Goal: Check status: Check status

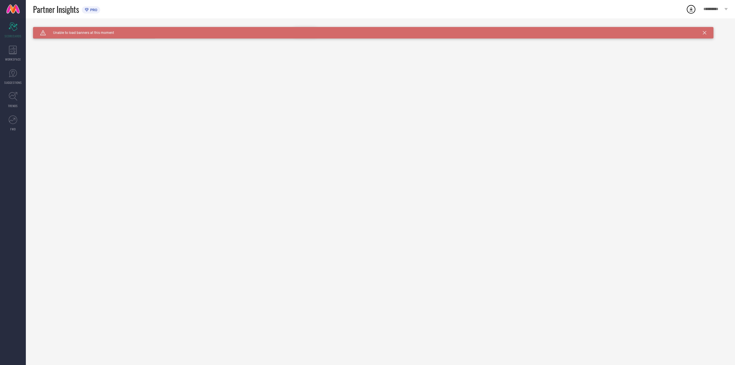
type input "All"
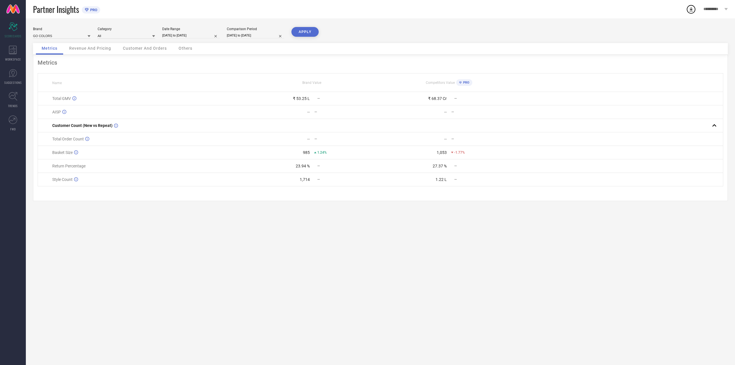
select select "8"
select select "2025"
select select "9"
select select "2025"
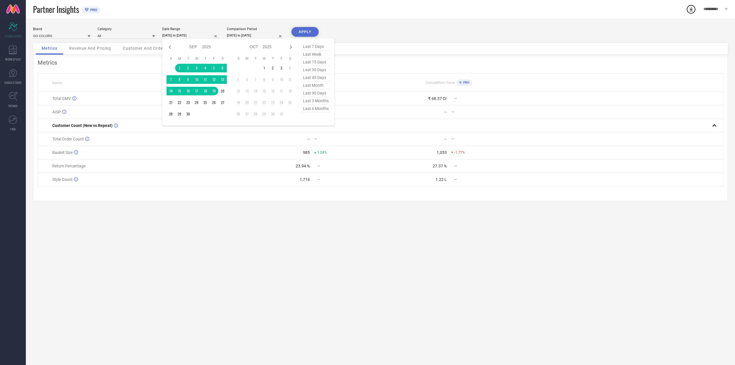
click at [206, 37] on input "[DATE] to [DATE]" at bounding box center [190, 35] width 57 height 6
click at [264, 67] on td "1" at bounding box center [264, 68] width 9 height 9
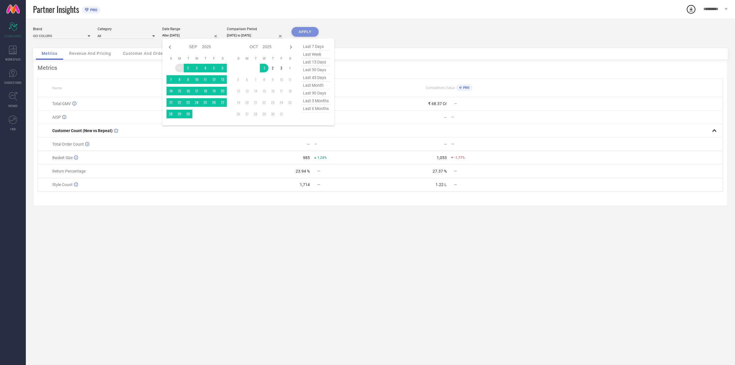
type input "[DATE] to [DATE]"
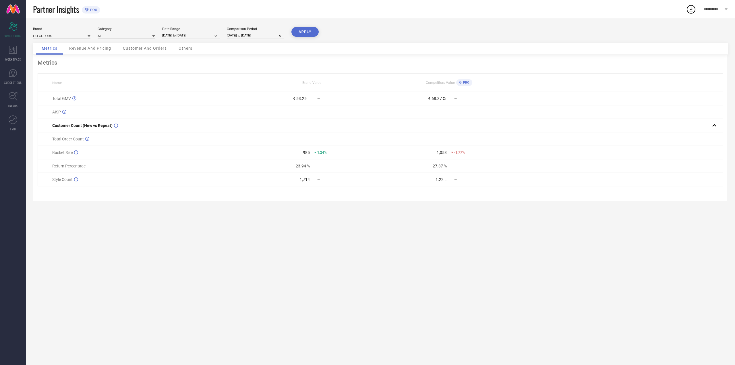
select select "8"
select select "2025"
select select "9"
select select "2025"
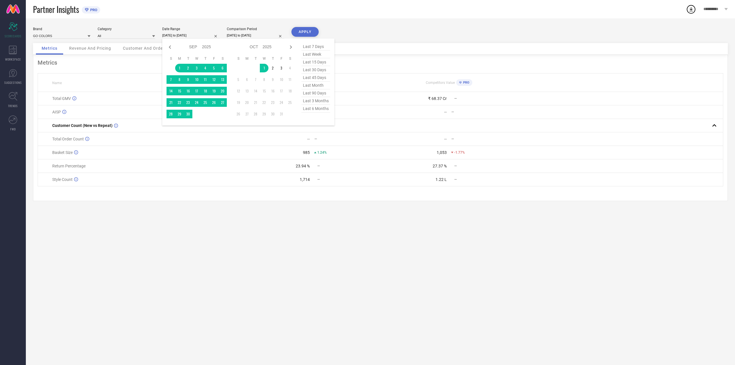
click at [181, 35] on input "[DATE] to [DATE]" at bounding box center [190, 35] width 57 height 6
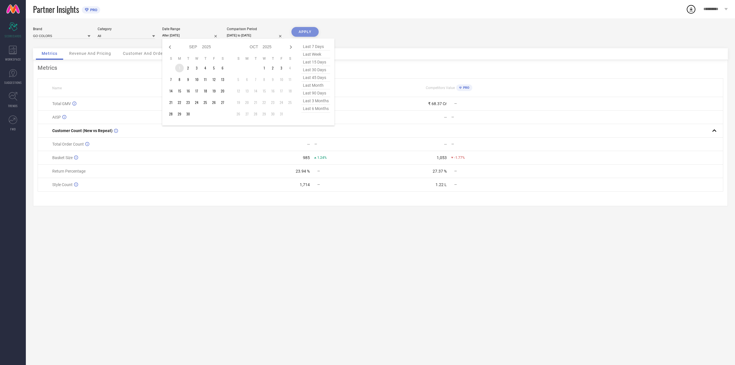
click at [182, 67] on td "1" at bounding box center [179, 68] width 9 height 9
type input "[DATE] to [DATE]"
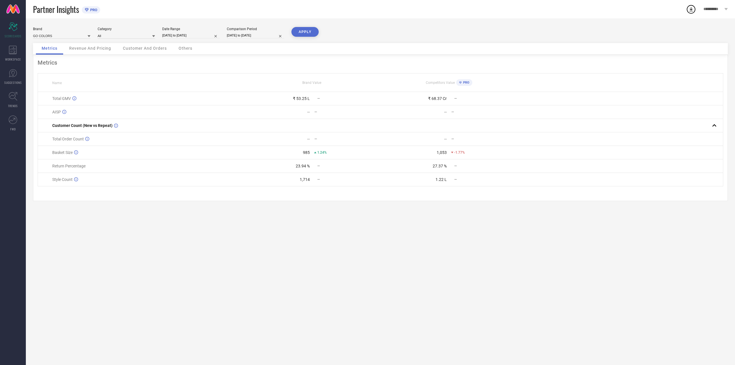
click at [304, 30] on button "APPLY" at bounding box center [304, 32] width 27 height 10
select select "8"
select select "2025"
select select "9"
select select "2025"
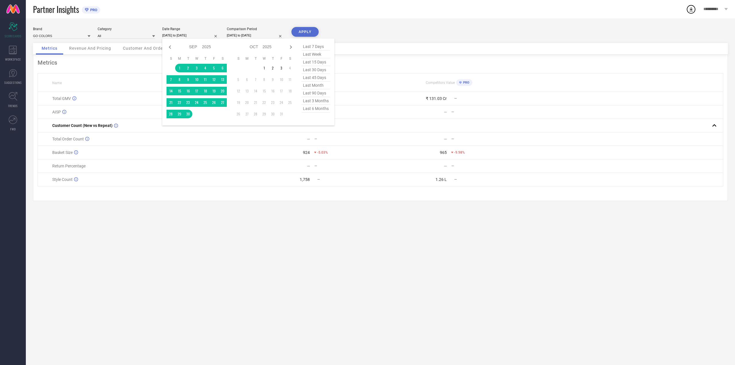
click at [190, 35] on input "[DATE] to [DATE]" at bounding box center [190, 35] width 57 height 6
click at [265, 69] on td "1" at bounding box center [264, 68] width 9 height 9
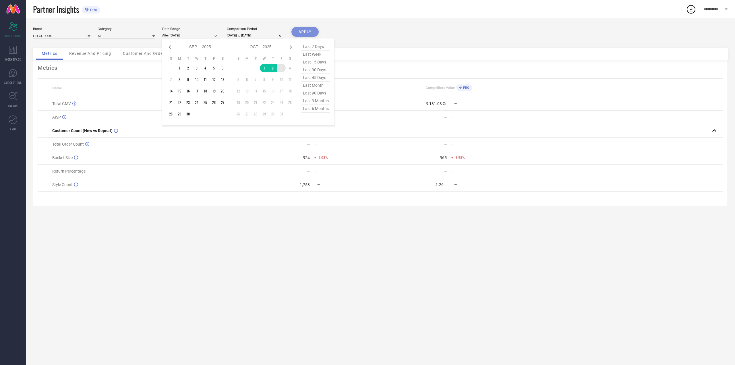
type input "[DATE] to [DATE]"
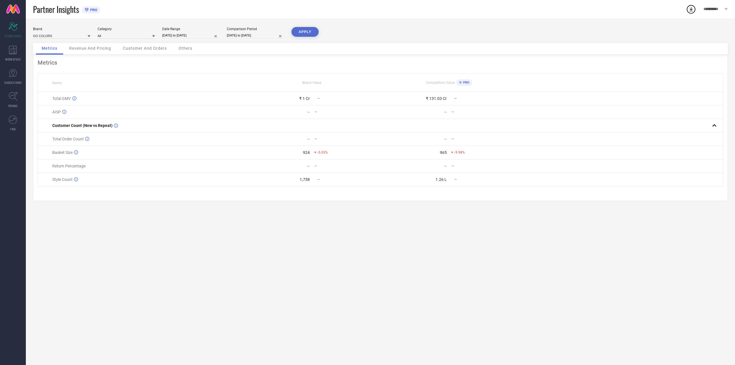
click at [304, 32] on button "APPLY" at bounding box center [304, 32] width 27 height 10
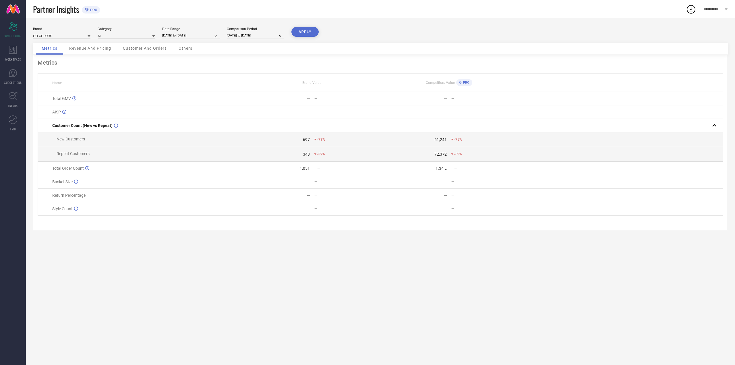
select select "9"
select select "2025"
select select "10"
select select "2025"
click at [199, 35] on input "[DATE] to [DATE]" at bounding box center [190, 35] width 57 height 6
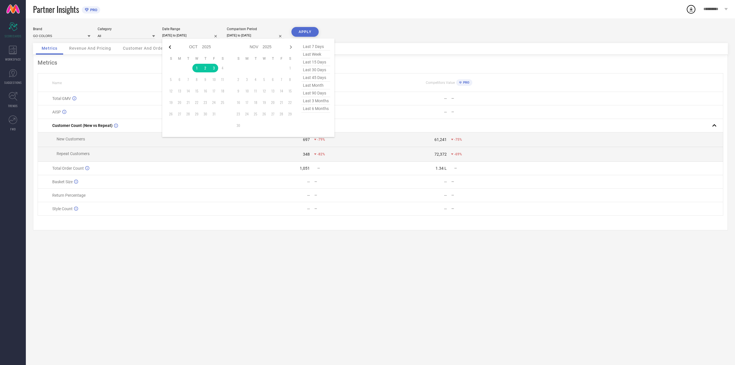
click at [168, 46] on icon at bounding box center [170, 47] width 7 height 7
select select "8"
select select "2025"
select select "9"
select select "2025"
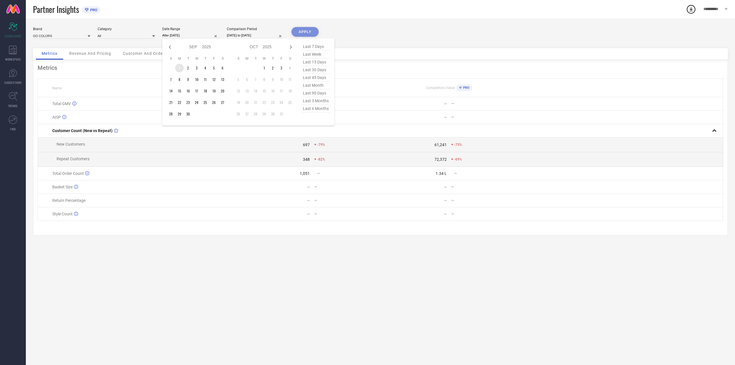
click at [181, 66] on td "1" at bounding box center [179, 68] width 9 height 9
type input "[DATE] to [DATE]"
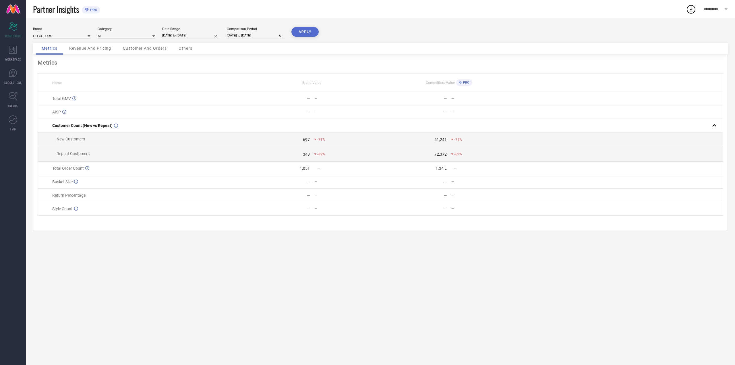
select select "8"
select select "2024"
select select "9"
select select "2024"
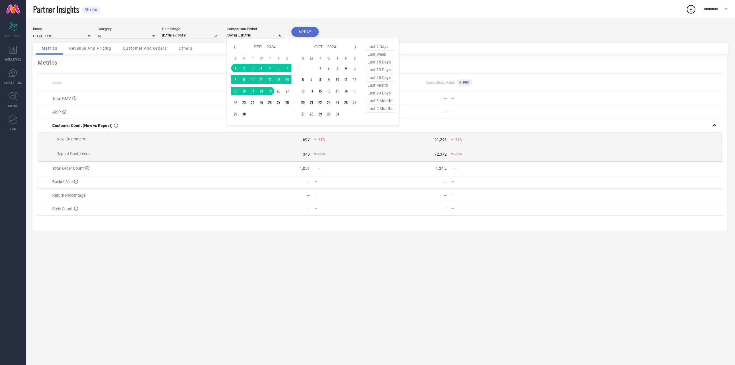
click at [268, 34] on input "[DATE] to [DATE]" at bounding box center [255, 35] width 57 height 6
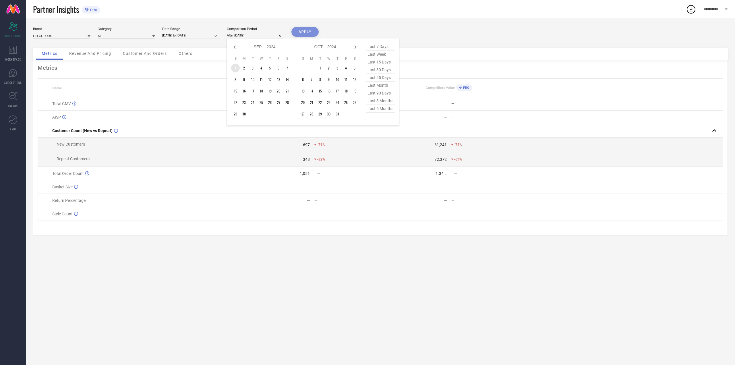
click at [234, 68] on td "1" at bounding box center [235, 68] width 9 height 9
type input "[DATE] to [DATE]"
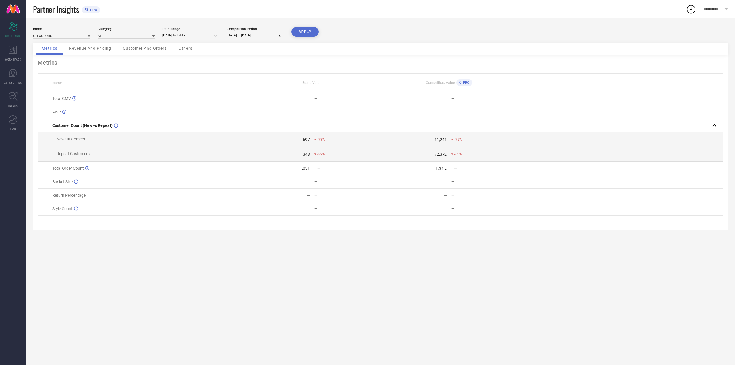
click at [302, 34] on button "APPLY" at bounding box center [304, 32] width 27 height 10
